Goal: Check status: Check status

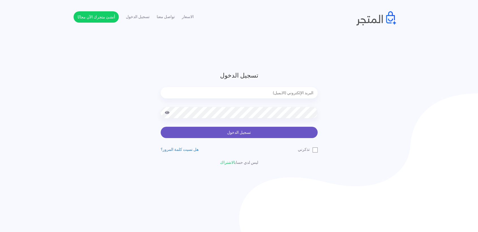
type input "amrarafat538@gmail.com"
click at [274, 133] on button "تسجيل الدخول" at bounding box center [239, 132] width 157 height 11
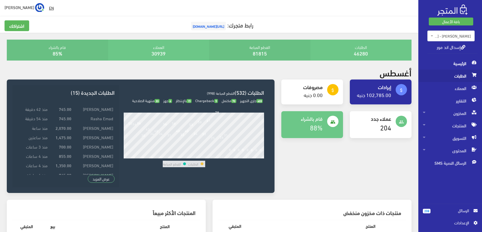
click at [464, 74] on span "الطلبات" at bounding box center [450, 76] width 55 height 12
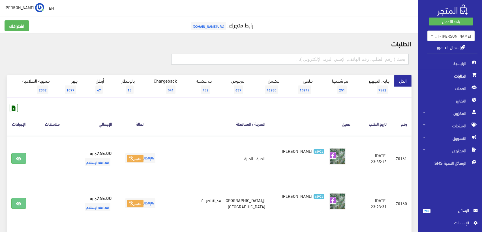
click at [383, 56] on input "text" at bounding box center [289, 59] width 237 height 11
paste input "68858"
type input "68858"
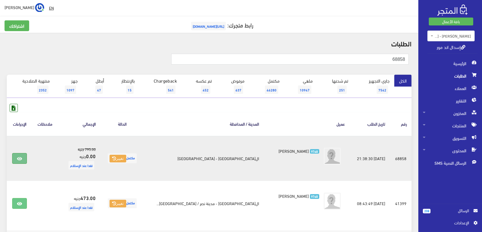
click at [21, 157] on icon at bounding box center [19, 159] width 5 height 5
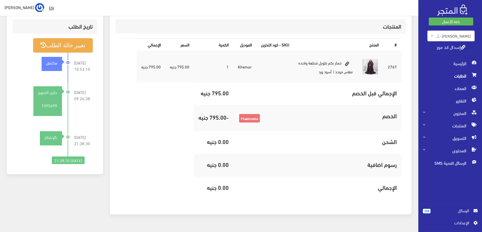
scroll to position [175, 0]
